Goal: Information Seeking & Learning: Learn about a topic

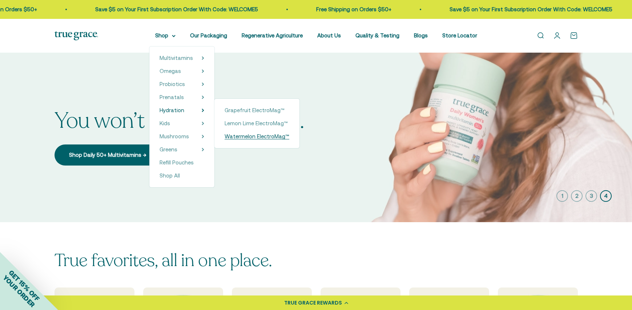
click at [250, 138] on span "Watermelon ElectroMag™" at bounding box center [256, 136] width 65 height 6
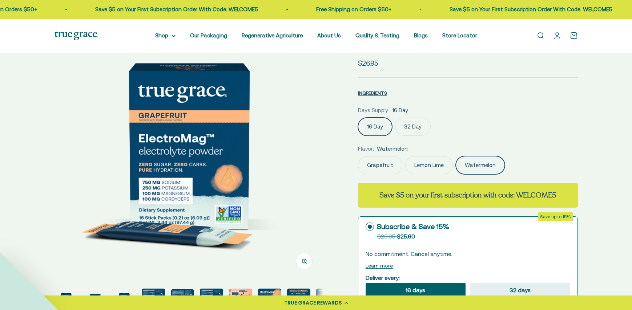
scroll to position [0, 554]
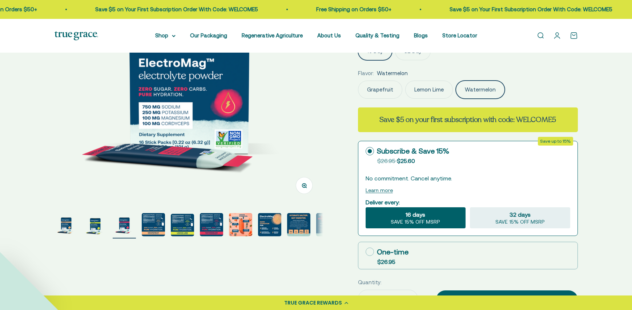
select select "3"
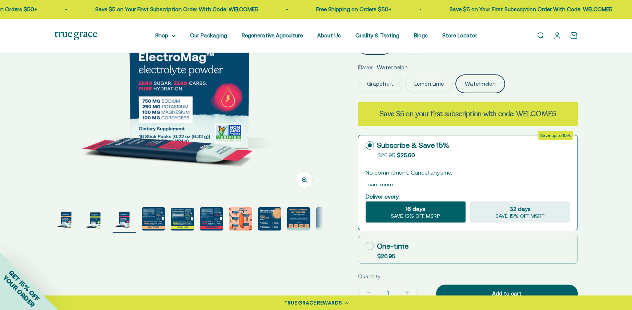
click at [322, 222] on img "Go to item 10" at bounding box center [327, 218] width 23 height 23
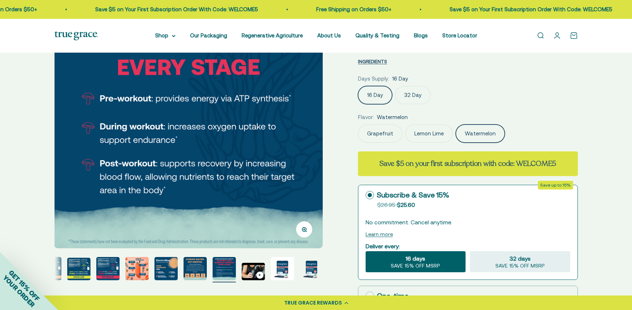
scroll to position [110, 0]
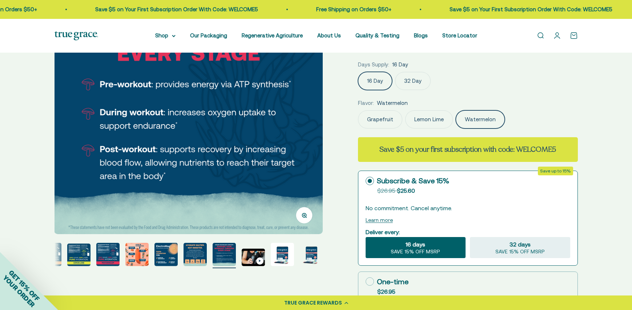
click at [312, 252] on img "Go to item 13" at bounding box center [311, 254] width 23 height 23
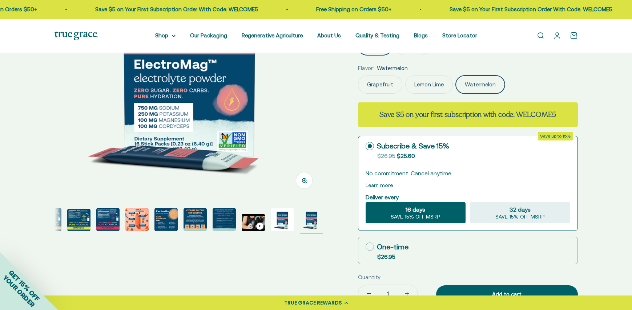
scroll to position [147, 0]
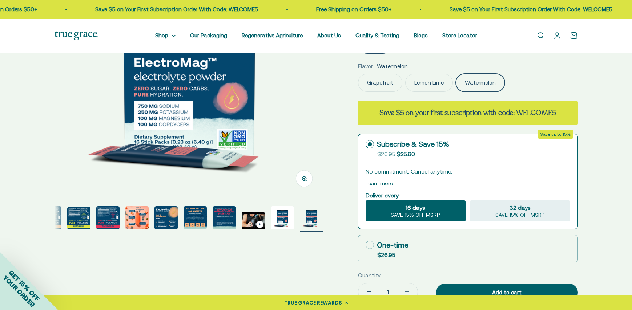
click at [141, 222] on img "Go to item 7" at bounding box center [136, 217] width 23 height 23
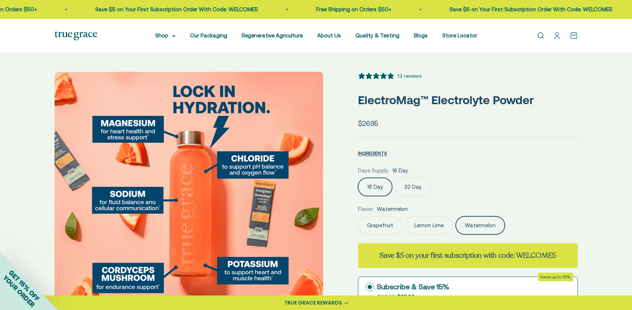
scroll to position [2, 0]
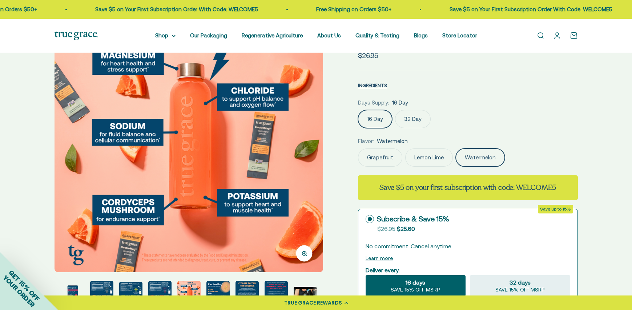
click at [240, 197] on img at bounding box center [188, 138] width 268 height 268
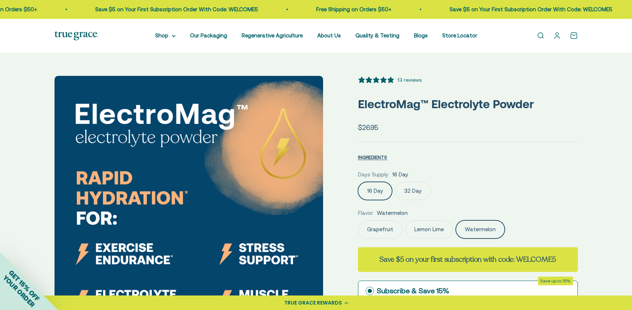
click at [66, 165] on img at bounding box center [188, 210] width 268 height 268
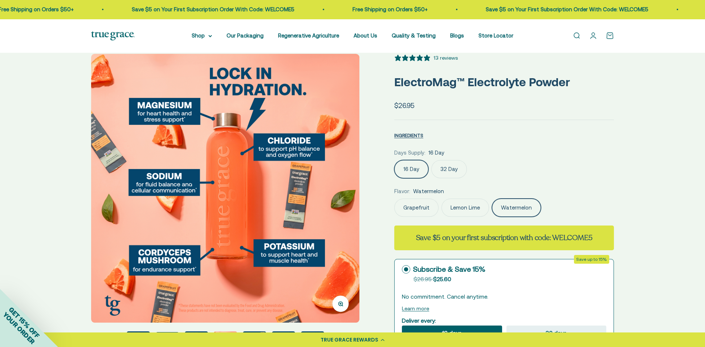
click at [340, 303] on icon "button" at bounding box center [341, 303] width 2 height 2
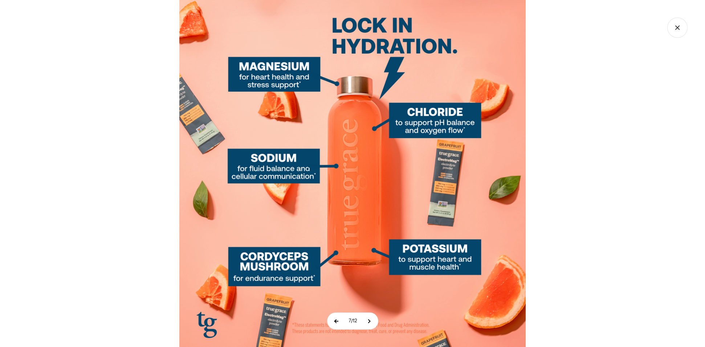
click at [335, 310] on button at bounding box center [337, 320] width 18 height 16
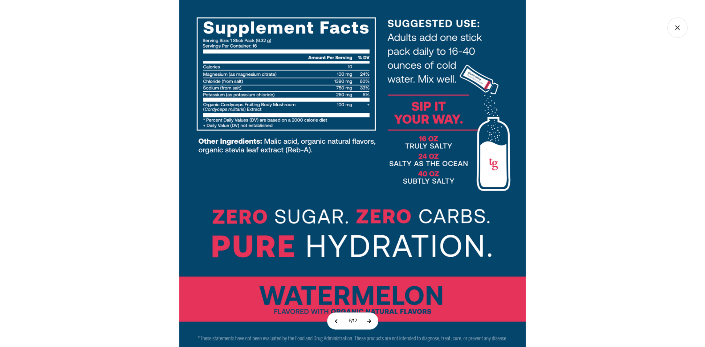
click at [371, 310] on button at bounding box center [369, 320] width 18 height 16
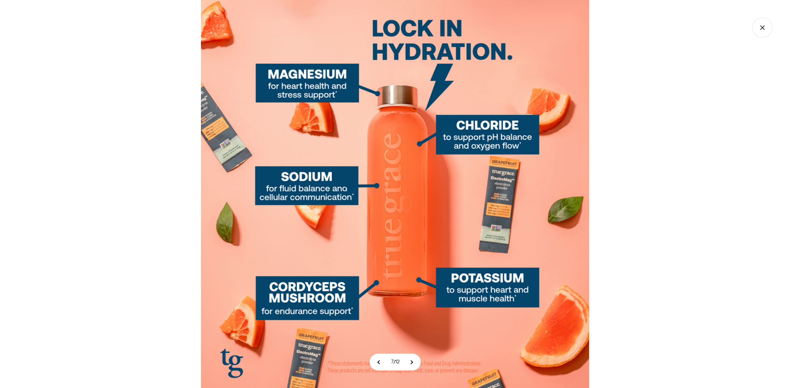
click at [631, 29] on icon "Close gallery" at bounding box center [762, 27] width 20 height 20
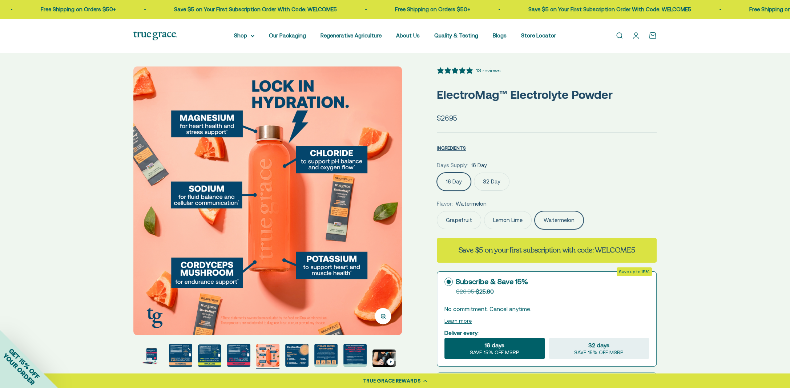
click at [144, 208] on img at bounding box center [267, 200] width 268 height 268
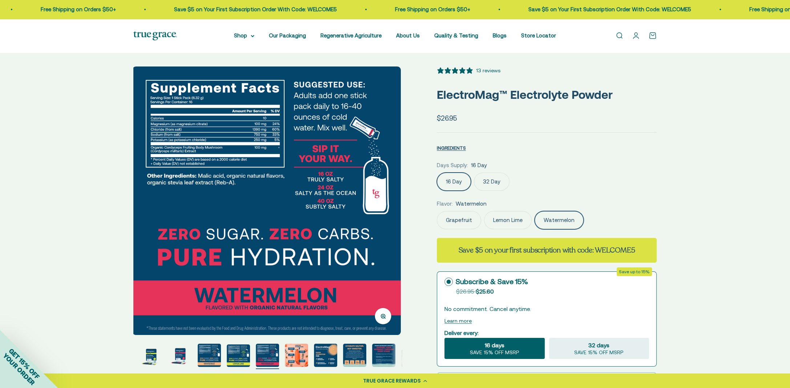
scroll to position [0, 23]
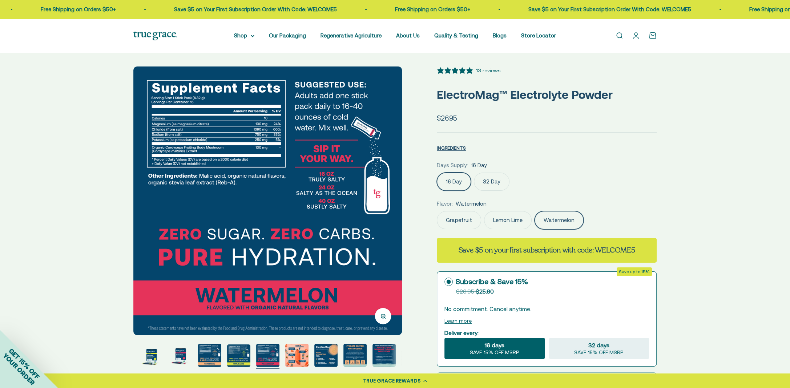
click at [144, 208] on img at bounding box center [267, 200] width 268 height 268
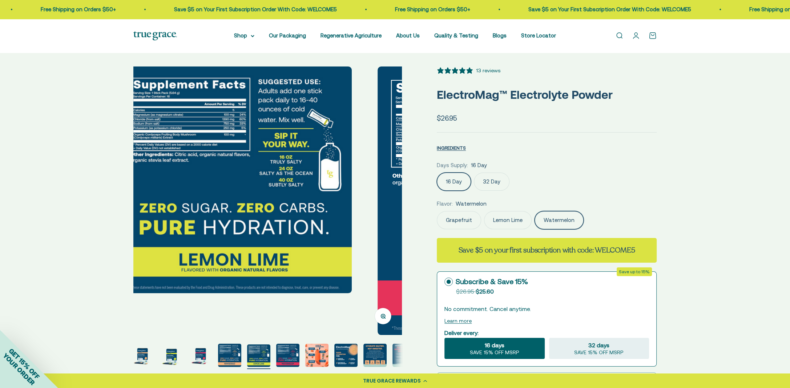
scroll to position [0, 0]
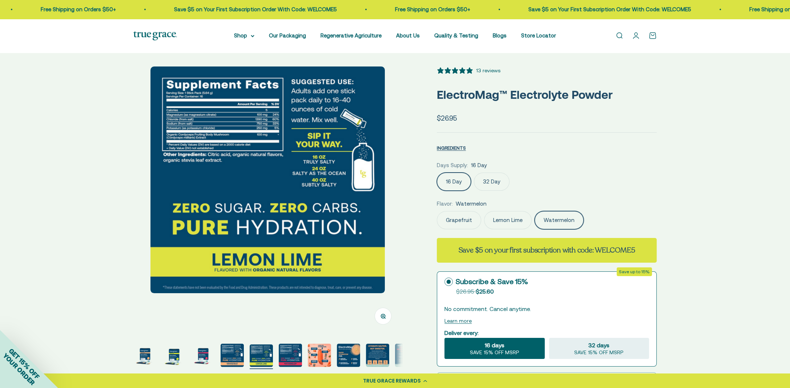
click at [144, 208] on div at bounding box center [267, 179] width 268 height 227
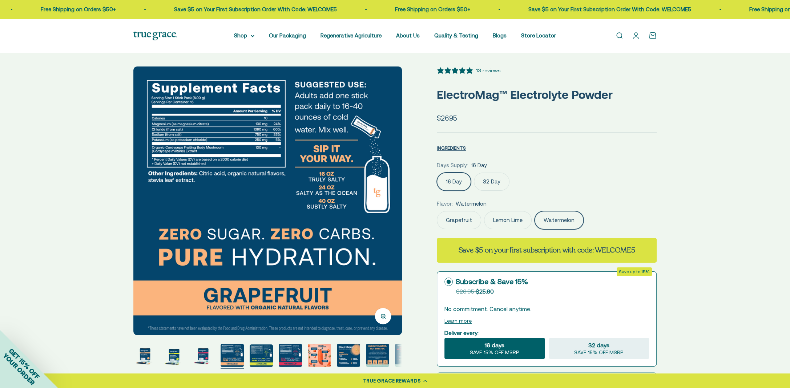
click at [144, 208] on img at bounding box center [267, 200] width 268 height 268
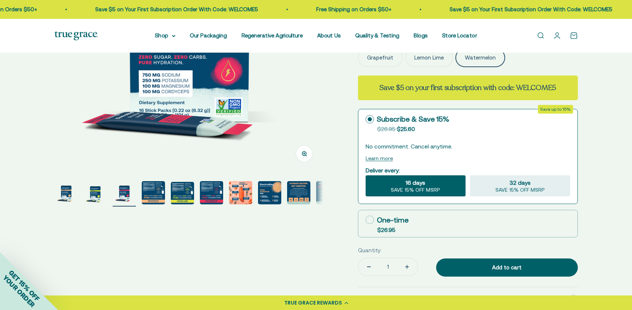
scroll to position [189, 0]
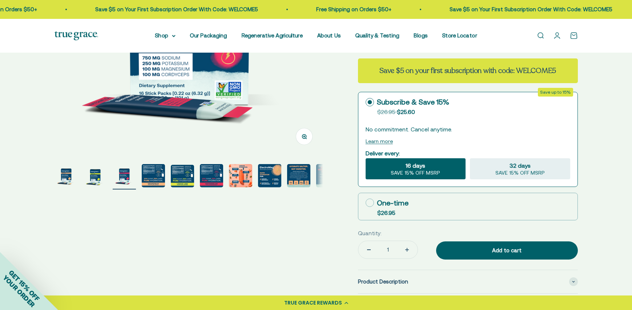
click at [215, 179] on img "Go to item 6" at bounding box center [211, 175] width 23 height 23
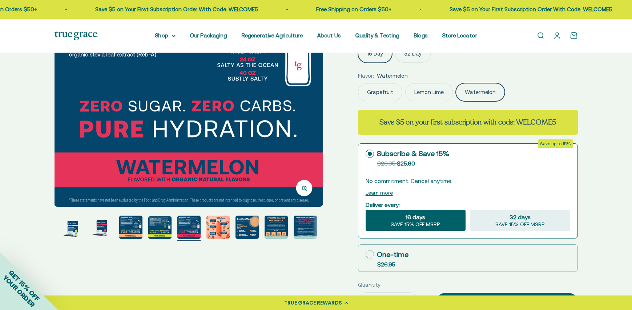
scroll to position [138, 0]
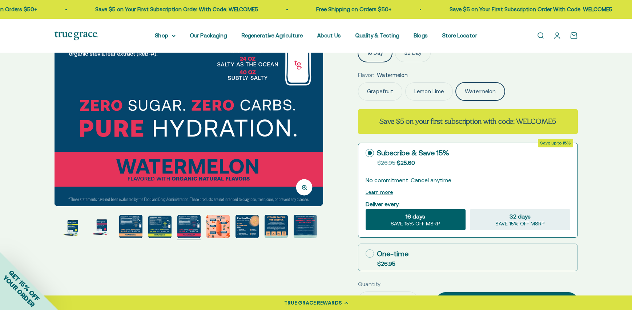
click at [296, 230] on img "Go to item 10" at bounding box center [304, 226] width 23 height 23
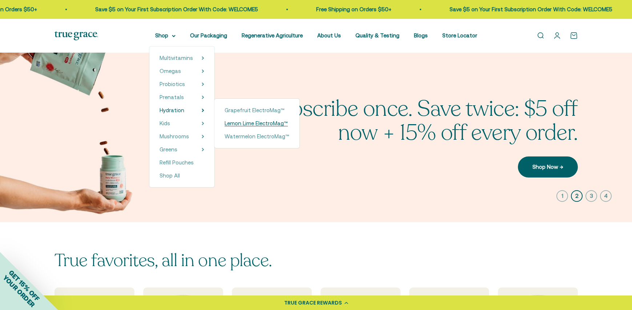
click at [242, 126] on span "Lemon Lime ElectroMag™" at bounding box center [255, 123] width 63 height 6
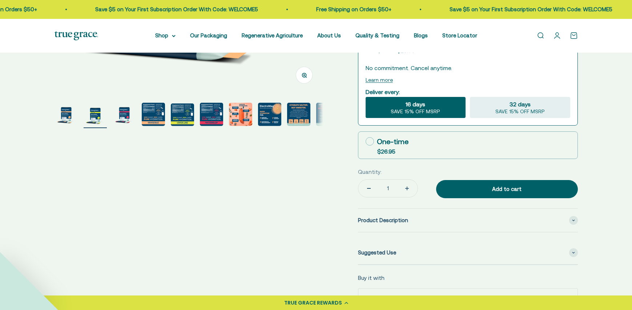
select select "3"
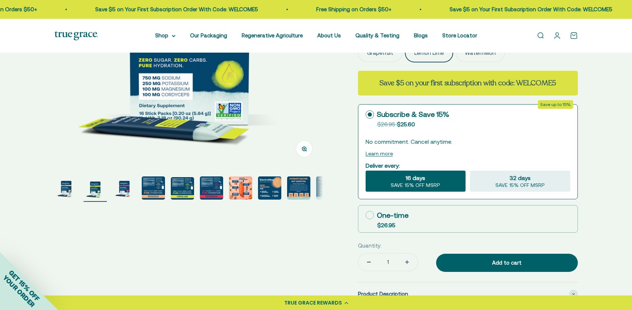
scroll to position [170, 0]
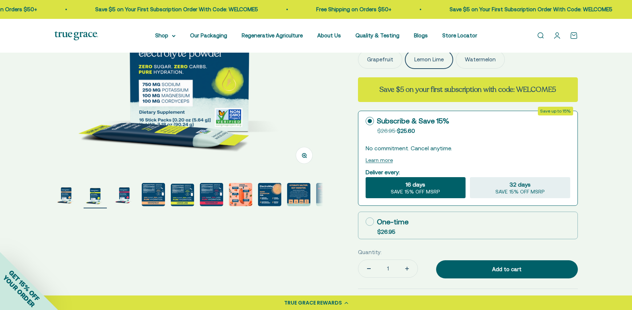
click at [273, 191] on img "Go to item 8" at bounding box center [269, 194] width 23 height 23
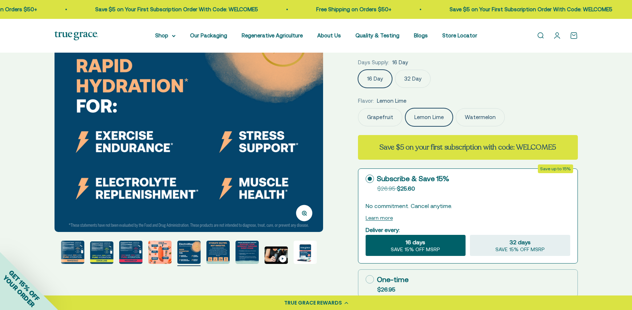
scroll to position [116, 0]
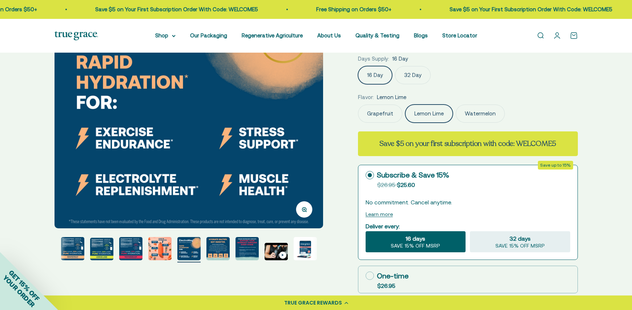
click at [244, 251] on img "Go to item 10" at bounding box center [246, 248] width 23 height 23
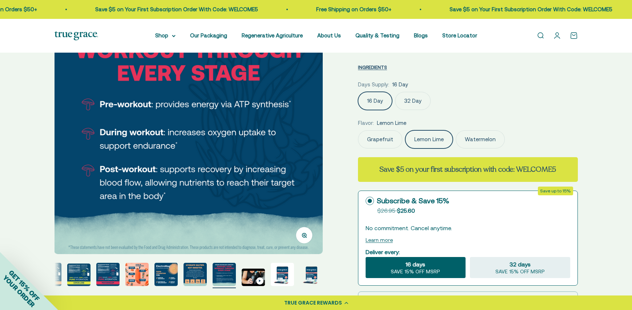
scroll to position [136, 0]
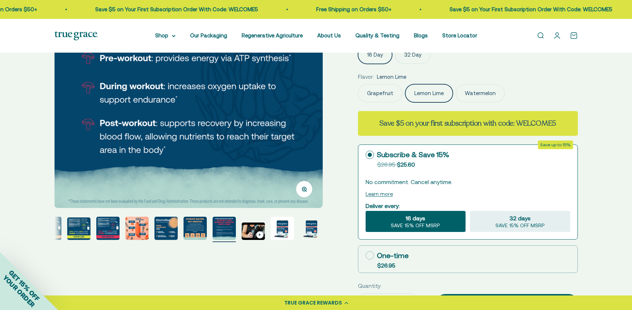
click at [224, 233] on img "Go to item 10" at bounding box center [223, 228] width 23 height 23
click at [199, 230] on img "Go to item 9" at bounding box center [194, 228] width 23 height 23
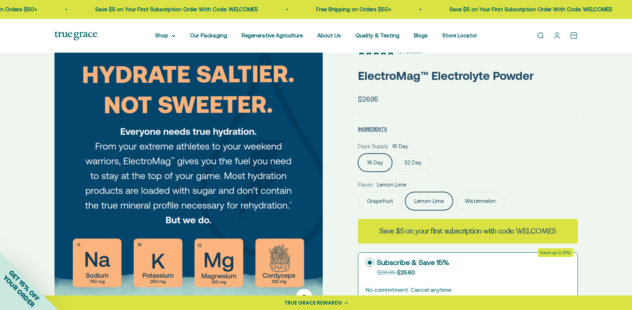
scroll to position [110, 0]
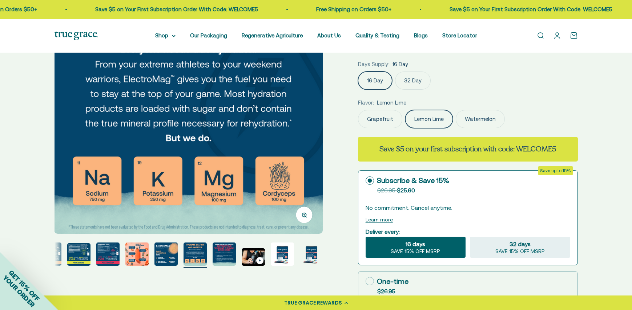
click at [142, 255] on img "Go to item 7" at bounding box center [136, 254] width 23 height 23
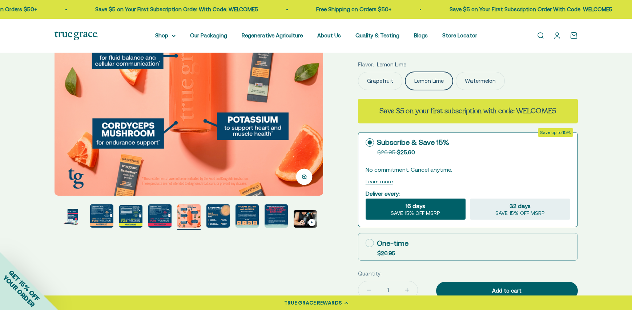
scroll to position [149, 0]
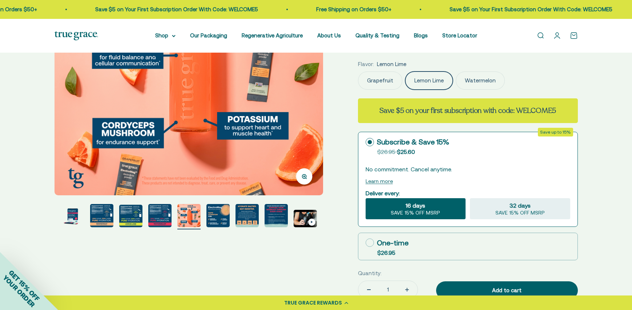
click at [218, 216] on img "Go to item 8" at bounding box center [217, 215] width 23 height 23
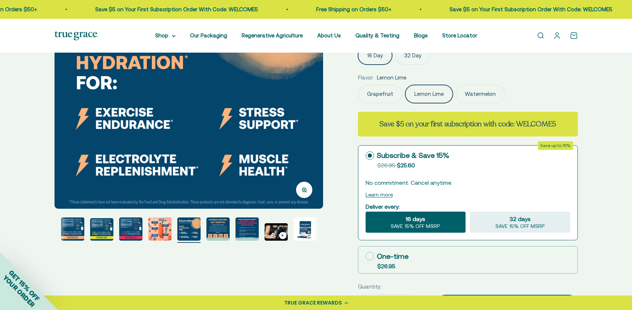
scroll to position [138, 0]
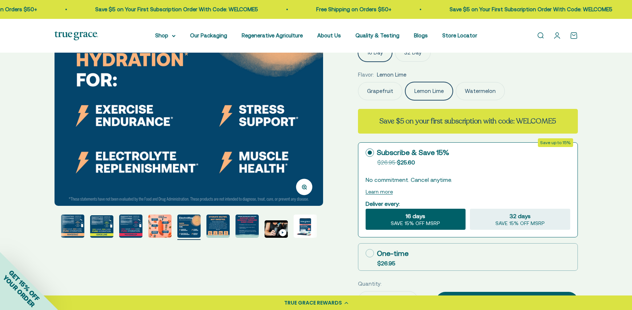
click at [248, 224] on img "Go to item 10" at bounding box center [246, 226] width 23 height 23
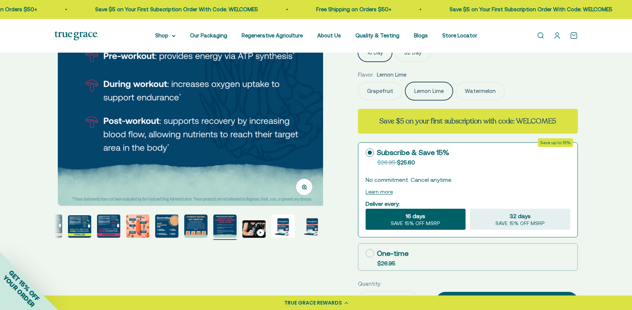
scroll to position [0, 104]
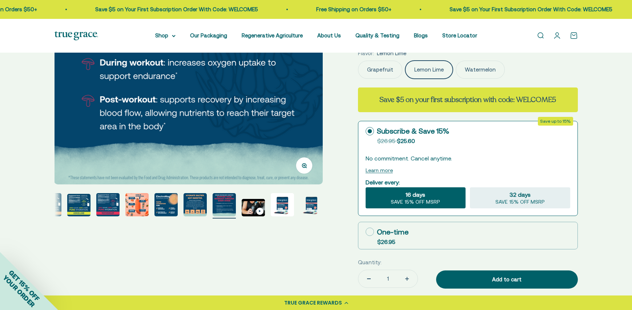
click at [114, 204] on img "Go to item 6" at bounding box center [107, 204] width 23 height 23
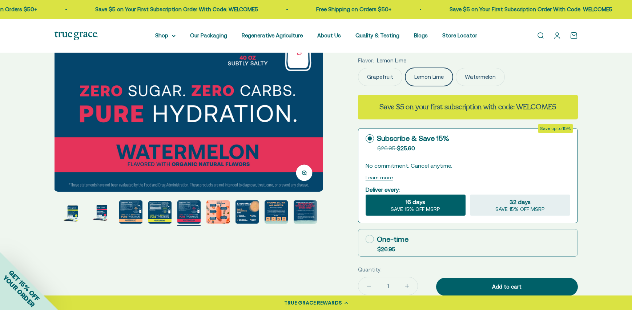
click at [102, 214] on img "Go to item 3" at bounding box center [101, 212] width 23 height 23
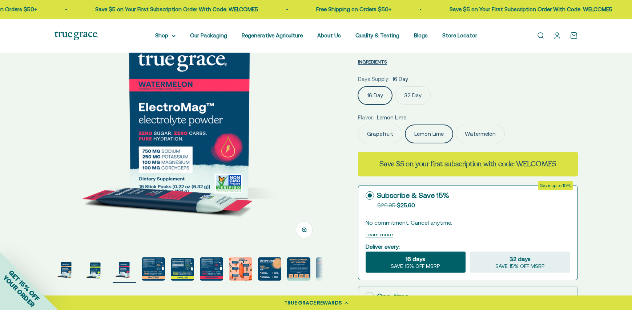
scroll to position [0, 0]
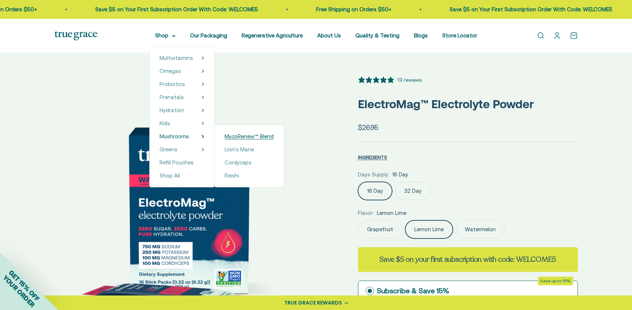
click at [238, 136] on span "MycoRenew™ Blend" at bounding box center [248, 136] width 49 height 6
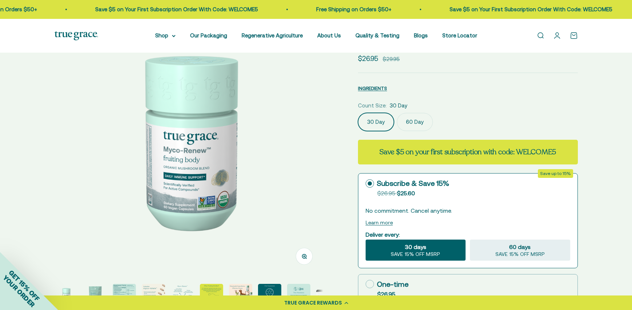
select select "3"
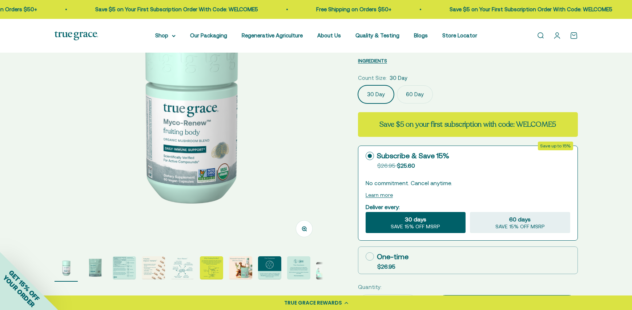
scroll to position [127, 0]
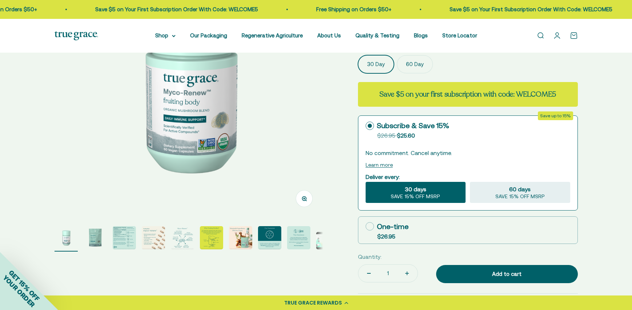
click at [147, 240] on img "Go to item 4" at bounding box center [153, 237] width 23 height 23
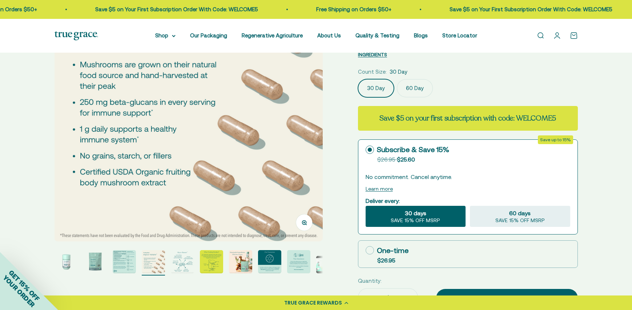
scroll to position [105, 0]
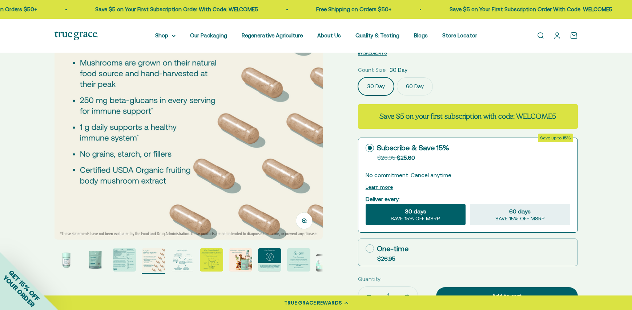
click at [186, 259] on img "Go to item 5" at bounding box center [182, 259] width 23 height 23
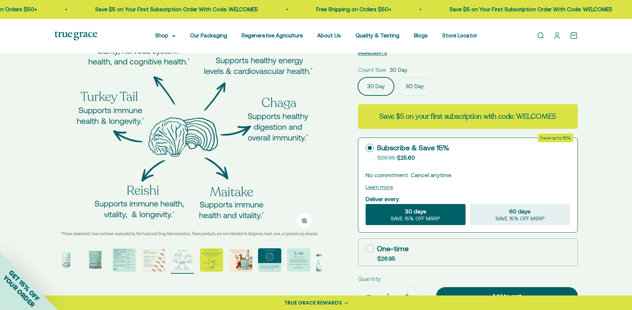
scroll to position [110, 0]
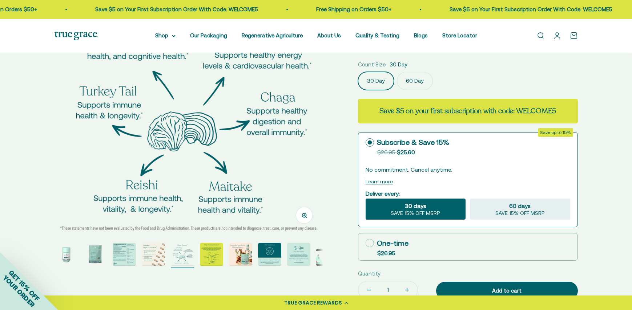
click at [239, 258] on img "Go to item 7" at bounding box center [240, 254] width 23 height 23
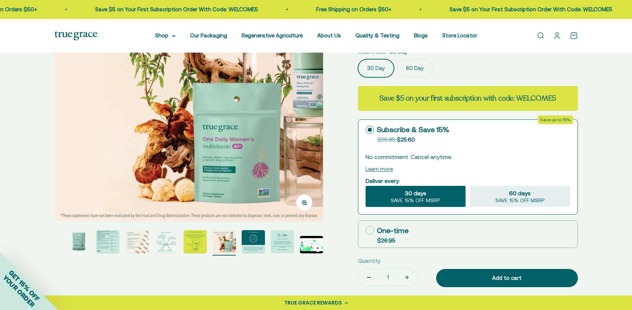
scroll to position [132, 0]
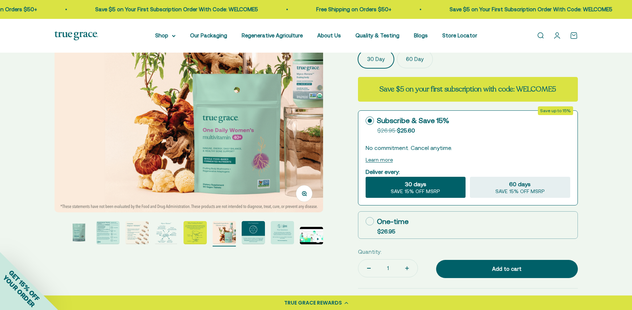
click at [78, 237] on img "Go to item 2" at bounding box center [78, 232] width 23 height 23
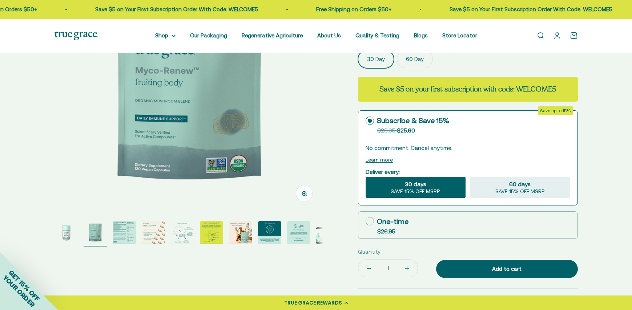
scroll to position [0, 277]
click at [69, 234] on img "Go to item 1" at bounding box center [65, 232] width 23 height 23
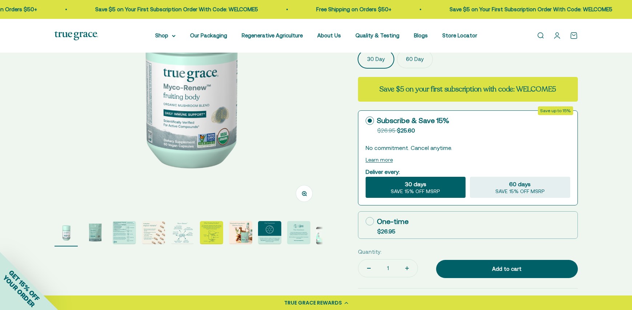
scroll to position [0, 0]
click at [321, 234] on img "Go to item 10" at bounding box center [327, 235] width 23 height 17
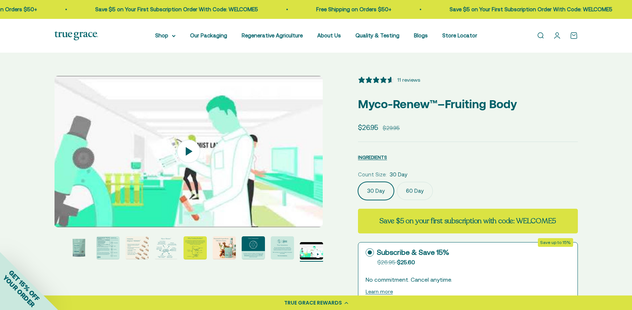
click at [226, 245] on img "Go to item 7" at bounding box center [223, 247] width 23 height 23
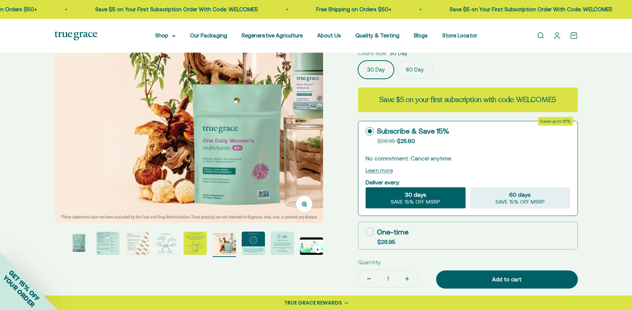
scroll to position [122, 0]
click at [136, 243] on img "Go to item 4" at bounding box center [136, 242] width 23 height 23
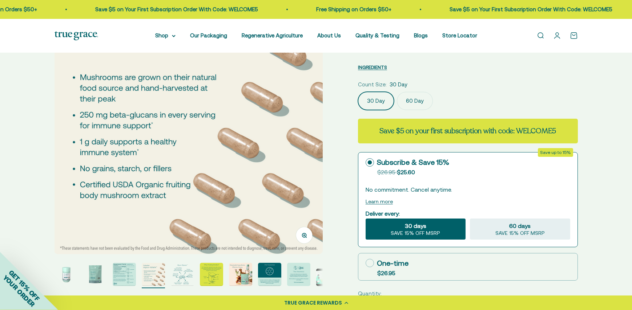
scroll to position [96, 0]
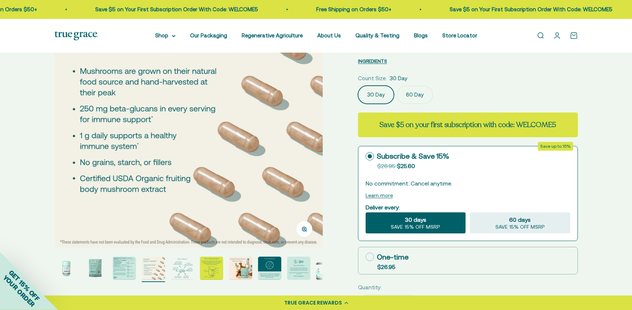
click at [186, 274] on img "Go to item 5" at bounding box center [182, 268] width 23 height 23
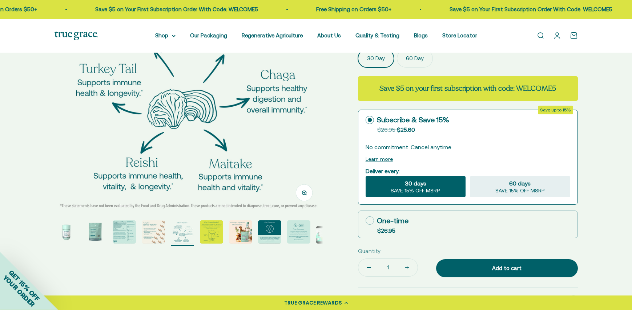
scroll to position [134, 0]
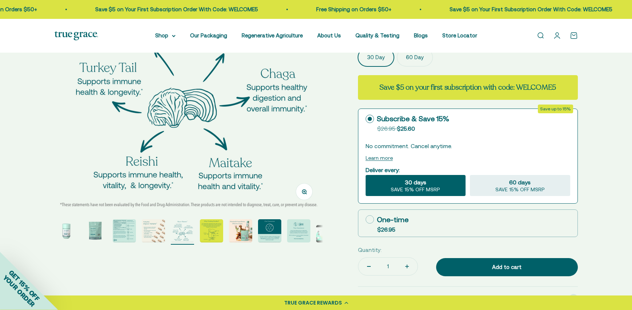
click at [212, 229] on img "Go to item 6" at bounding box center [211, 230] width 23 height 23
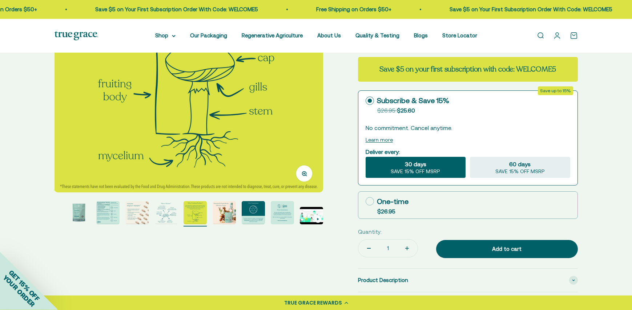
scroll to position [151, 0]
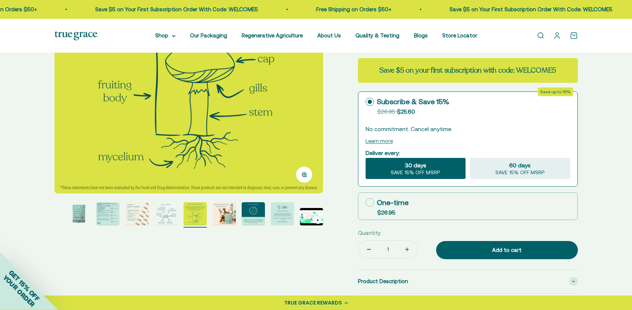
click at [258, 212] on img "Go to item 8" at bounding box center [253, 213] width 23 height 23
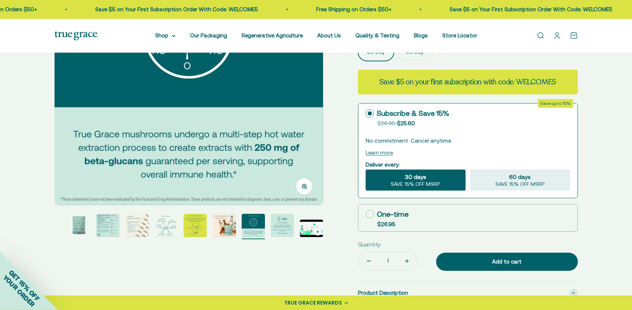
scroll to position [141, 0]
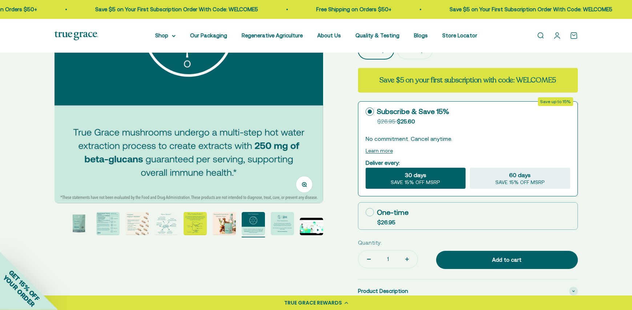
click at [289, 221] on img "Go to item 9" at bounding box center [282, 223] width 23 height 23
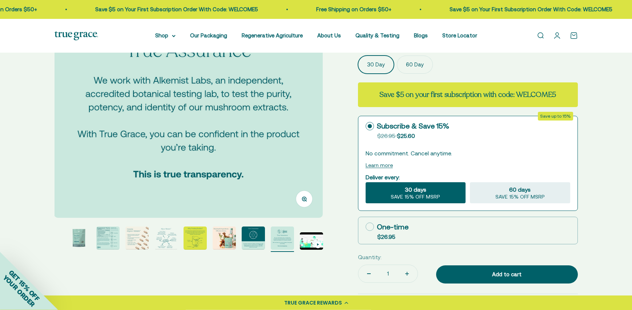
scroll to position [129, 0]
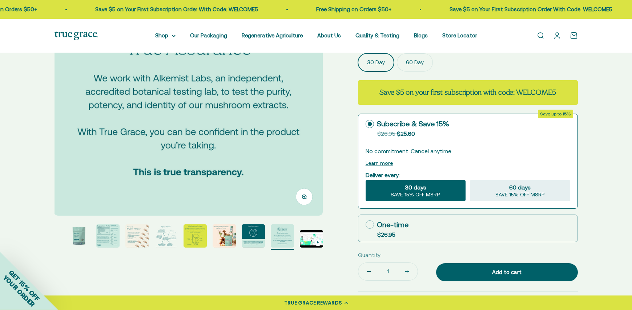
click at [259, 234] on img "Go to item 8" at bounding box center [253, 235] width 23 height 23
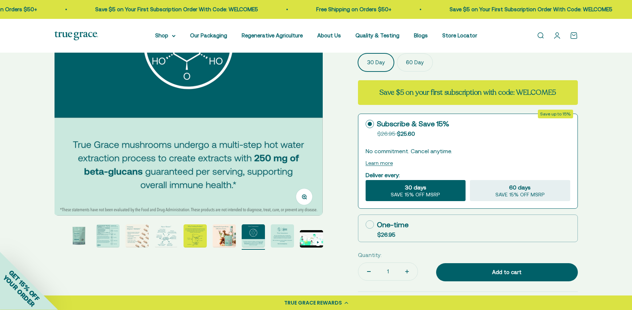
scroll to position [0, 1940]
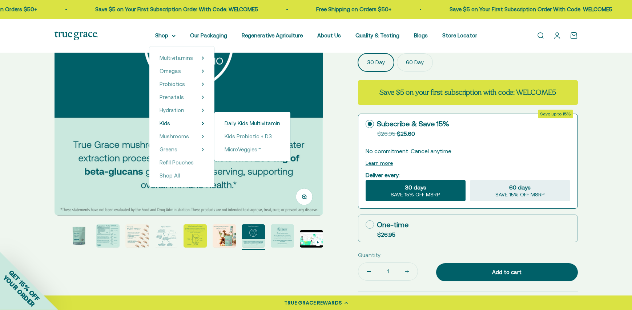
click at [243, 124] on span "Daily Kids Multivitamin" at bounding box center [252, 123] width 56 height 6
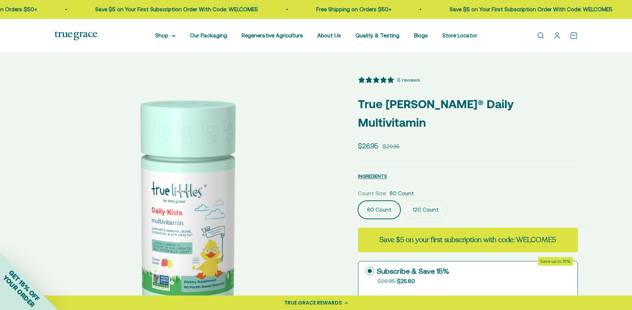
select select "3"
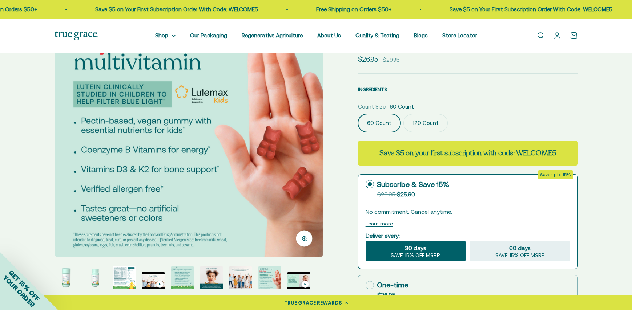
scroll to position [87, 0]
click at [126, 278] on img "Go to item 3" at bounding box center [124, 277] width 23 height 23
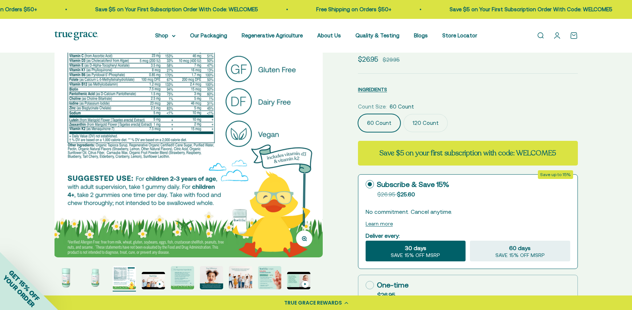
scroll to position [0, 554]
click at [183, 273] on img "Go to item 5" at bounding box center [182, 277] width 23 height 23
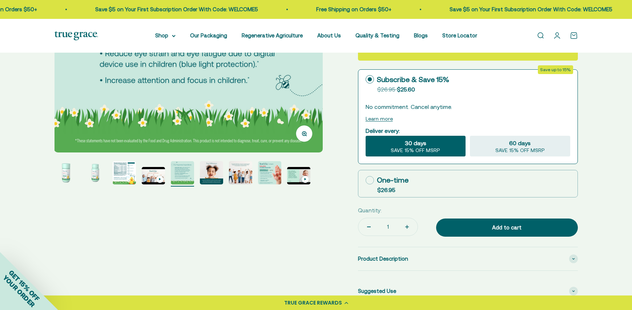
scroll to position [194, 0]
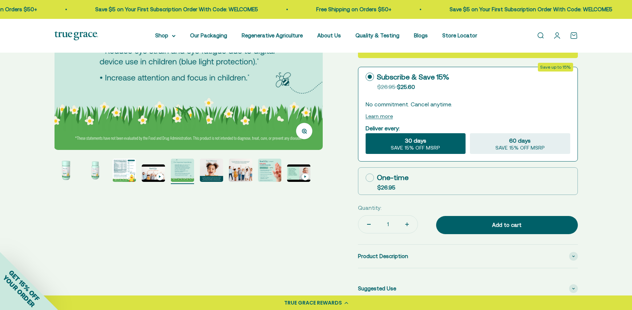
click at [273, 164] on img "Go to item 8" at bounding box center [269, 170] width 23 height 23
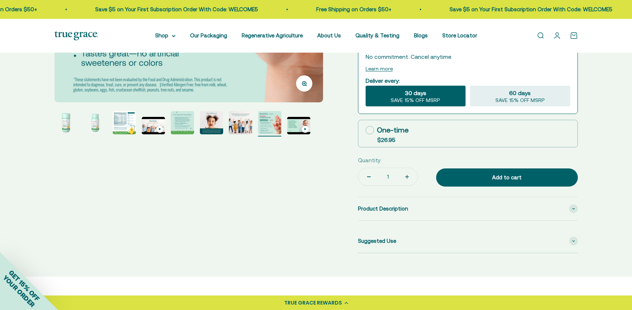
scroll to position [0, 0]
